Goal: Information Seeking & Learning: Learn about a topic

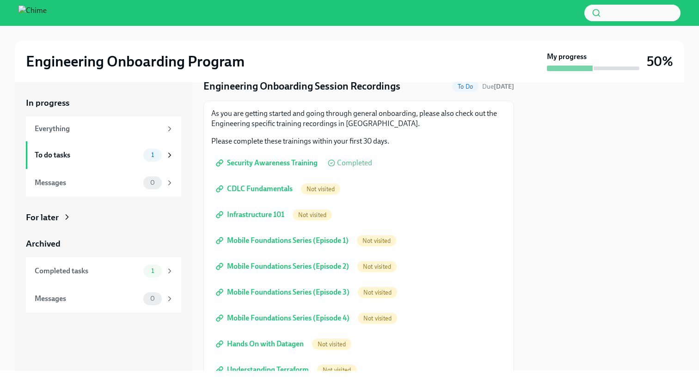
scroll to position [37, 0]
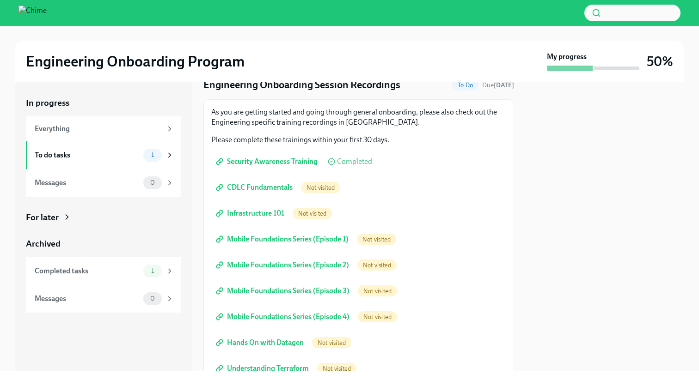
click at [270, 162] on span "Security Awareness Training" at bounding box center [268, 161] width 100 height 9
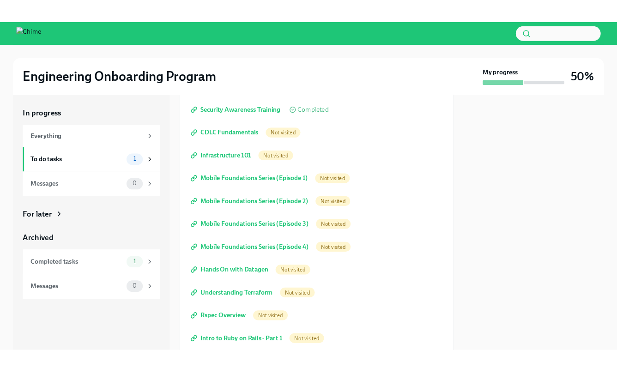
scroll to position [43, 0]
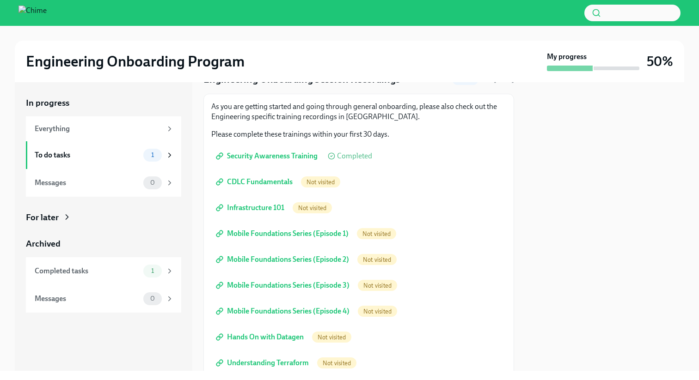
click at [263, 183] on span "CDLC Fundamentals" at bounding box center [255, 181] width 75 height 9
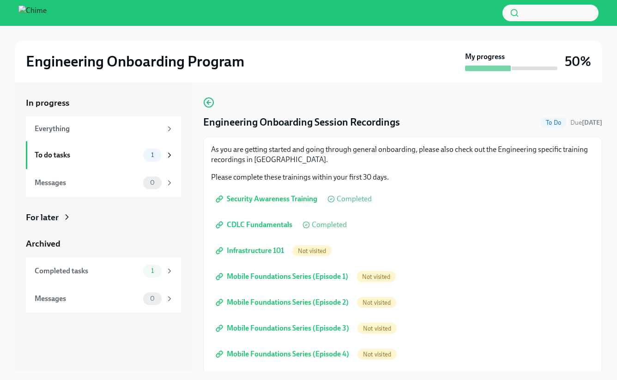
click at [256, 88] on div "Engineering Onboarding Session Recordings To Do Due in 2 days As you are gettin…" at bounding box center [402, 226] width 399 height 289
click at [251, 221] on span "CDLC Fundamentals" at bounding box center [255, 224] width 75 height 9
click at [261, 250] on span "Infrastructure 101" at bounding box center [251, 250] width 67 height 9
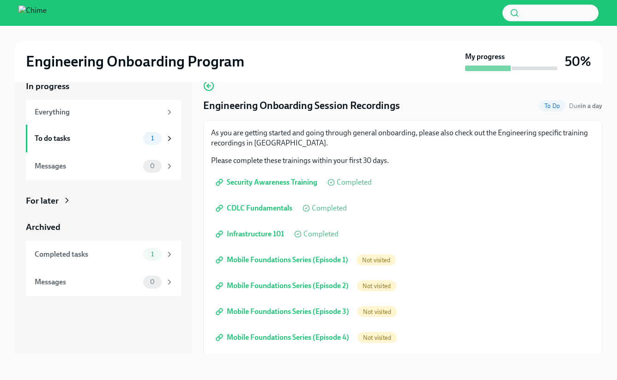
click at [257, 260] on span "Mobile Foundations Series (Episode 1)" at bounding box center [283, 260] width 131 height 9
click at [198, 325] on div "In progress Everything To do tasks 1 Messages 0 For later Archived Completed ta…" at bounding box center [309, 210] width 588 height 289
click at [235, 29] on div at bounding box center [309, 33] width 588 height 15
click at [221, 32] on div at bounding box center [309, 33] width 588 height 15
